Goal: Find specific page/section: Find specific page/section

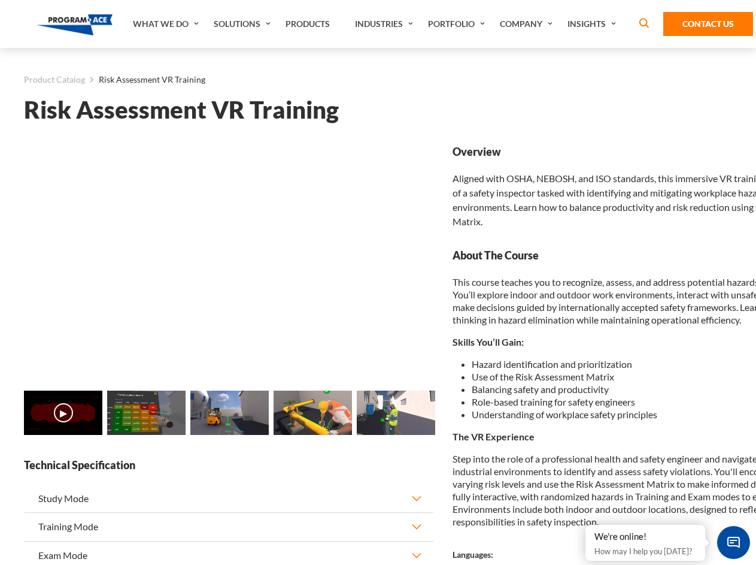
click at [244, 24] on link "Solutions" at bounding box center [244, 24] width 72 height 48
click at [0, 0] on div "AI & Computer Vision Solutions Computer Vision Quality Control AI tools for fas…" at bounding box center [0, 0] width 0 height 0
click at [0, 0] on div "AI & Computer Vision Solutions Virtual Training Solutions Virtual Tour Solution…" at bounding box center [0, 0] width 0 height 0
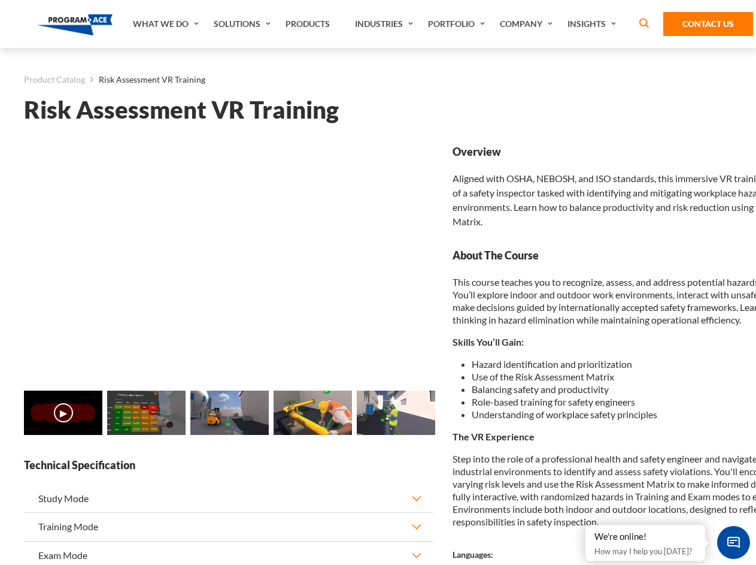
click at [0, 0] on div "AI & Computer Vision Solutions Virtual Training Solutions Virtual Tour Solution…" at bounding box center [0, 0] width 0 height 0
click at [0, 0] on div "AI & Computer Vision Solutions Computer Vision Quality Control AI tools for fas…" at bounding box center [0, 0] width 0 height 0
